Goal: Information Seeking & Learning: Check status

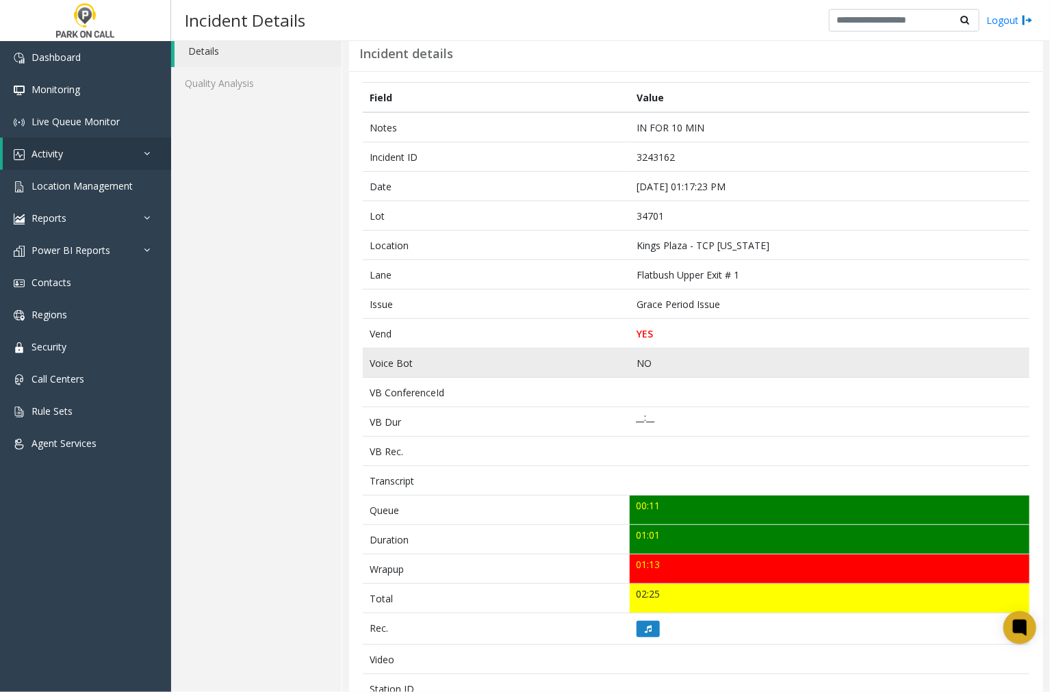
scroll to position [76, 0]
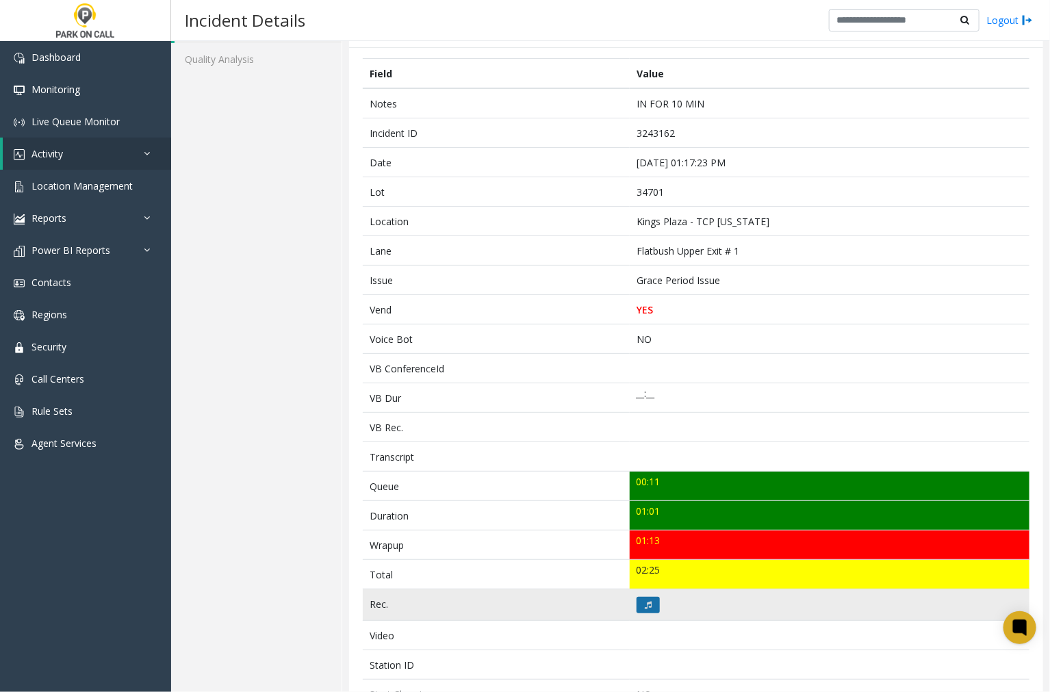
click at [644, 597] on button at bounding box center [647, 605] width 23 height 16
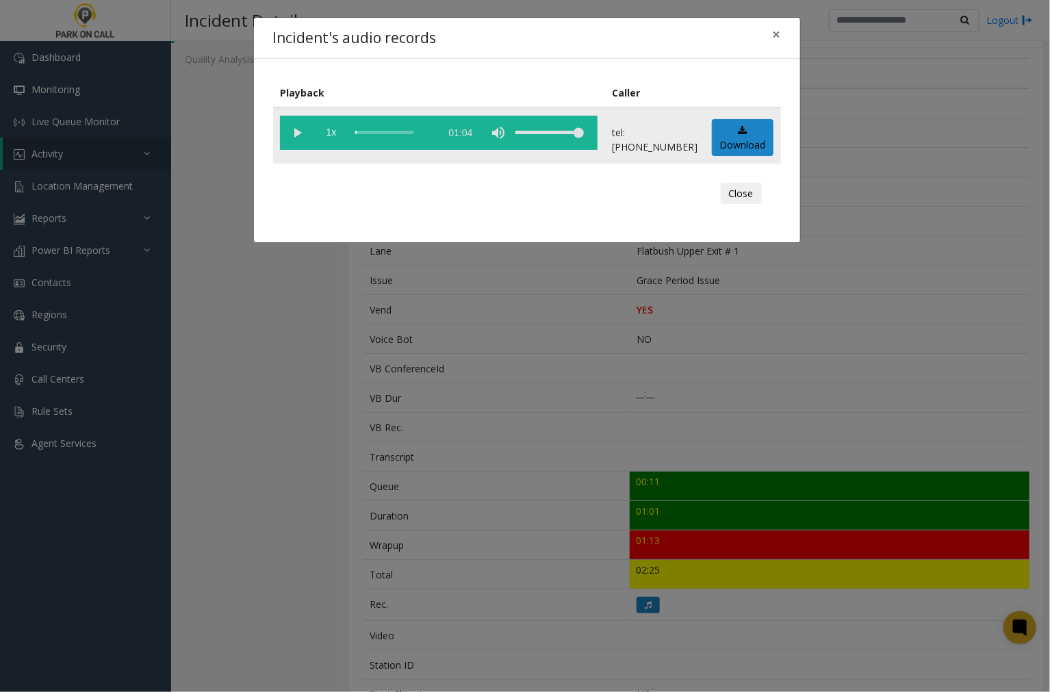
click at [293, 133] on vg-play-pause at bounding box center [297, 133] width 34 height 34
click at [779, 34] on span "×" at bounding box center [776, 34] width 8 height 19
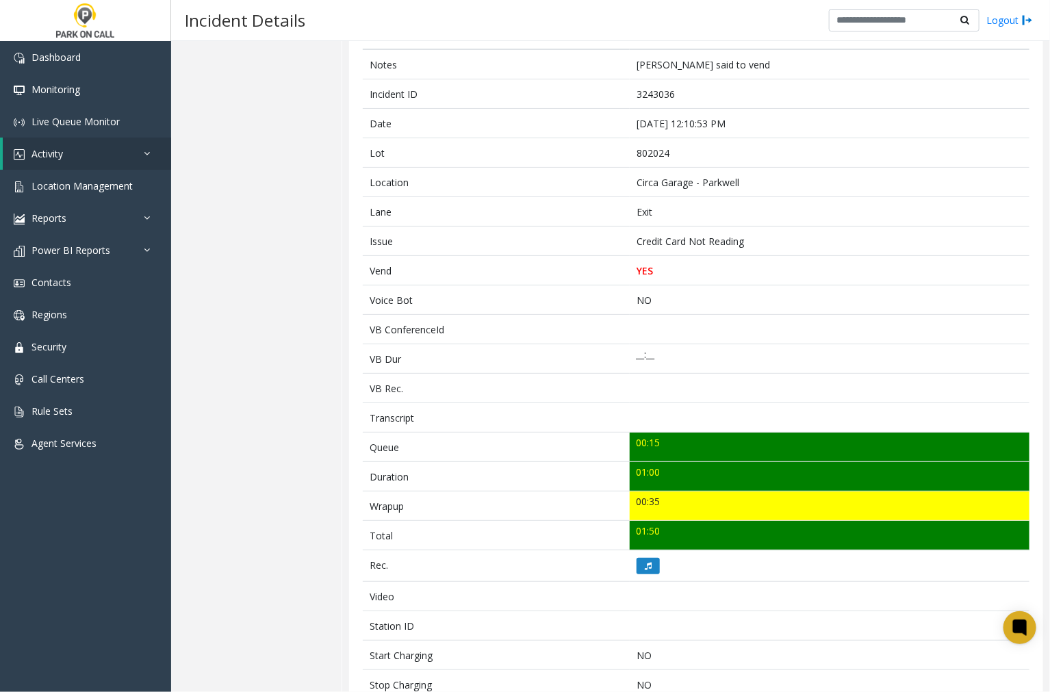
scroll to position [119, 0]
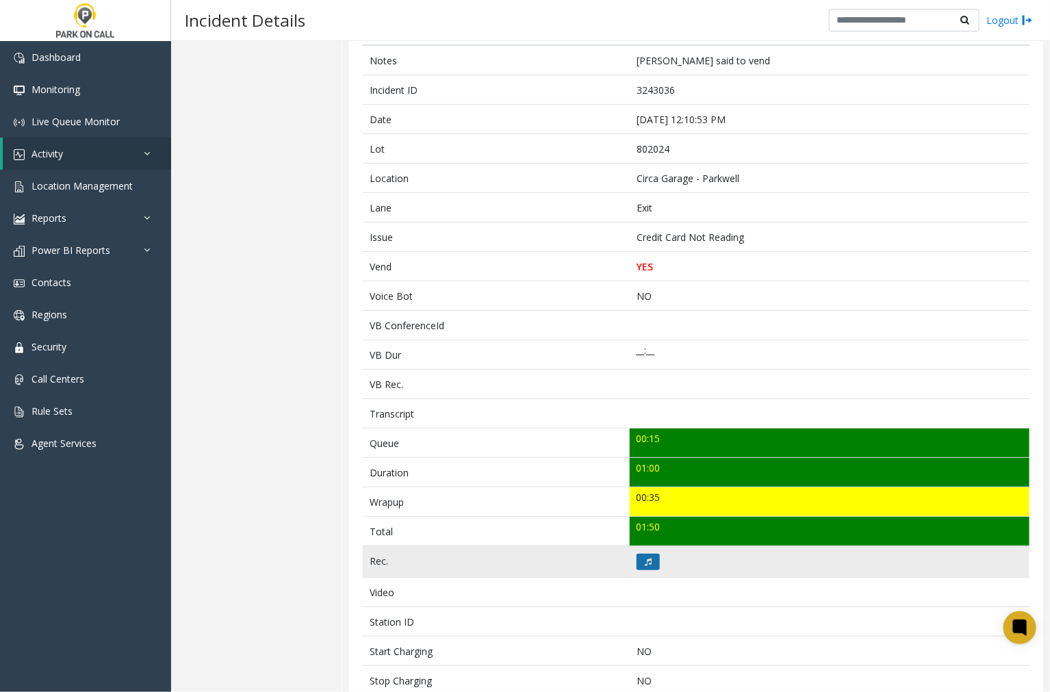
click at [645, 559] on icon at bounding box center [648, 562] width 7 height 8
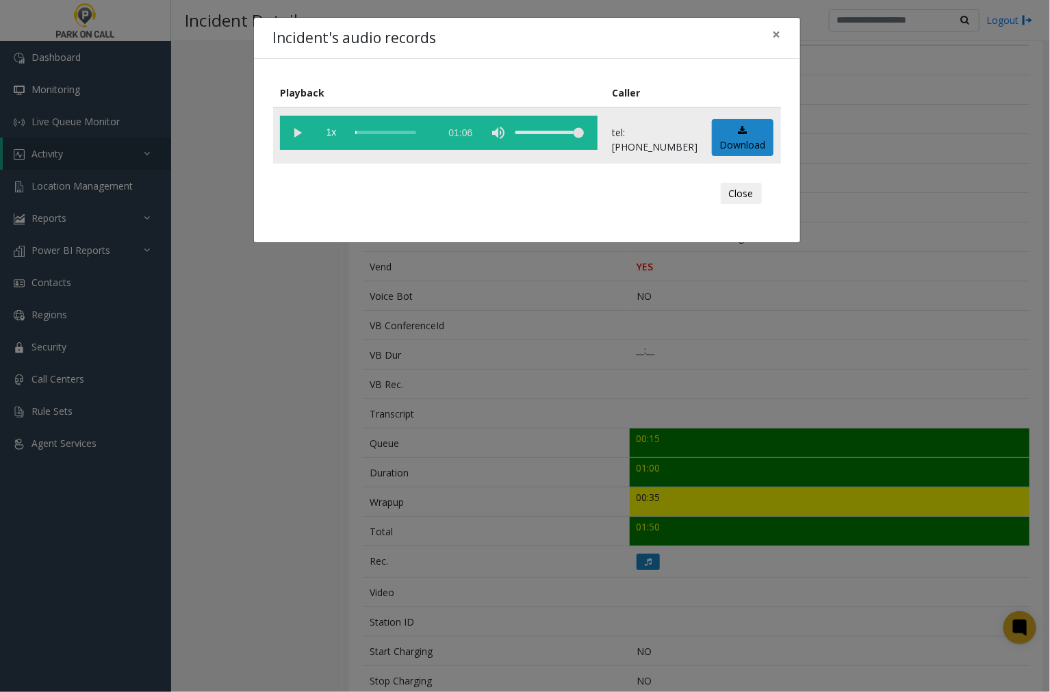
click at [293, 131] on vg-play-pause at bounding box center [297, 133] width 34 height 34
click at [778, 33] on span "×" at bounding box center [776, 34] width 8 height 19
